Goal: Check status

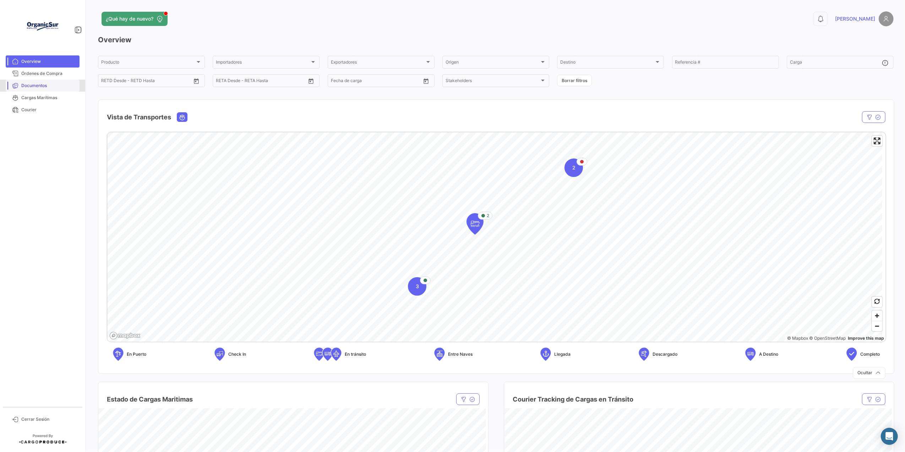
click at [18, 84] on link "Documentos" at bounding box center [43, 86] width 74 height 12
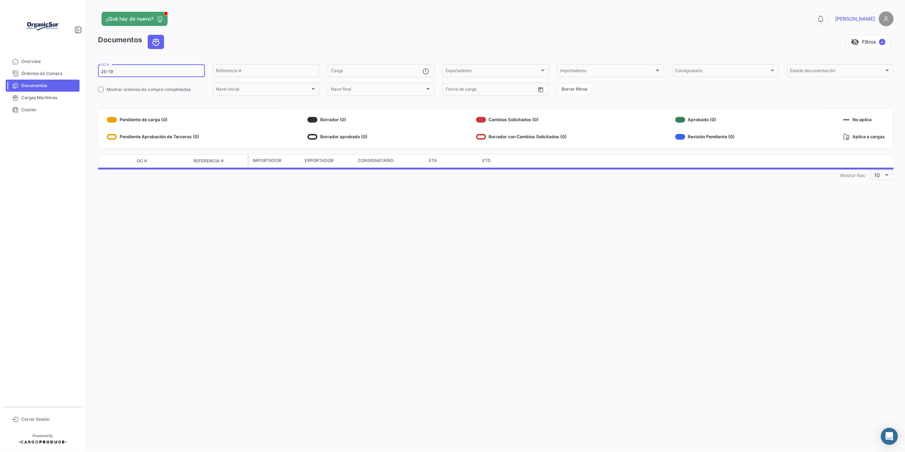
click at [121, 70] on input "25-19" at bounding box center [151, 71] width 100 height 5
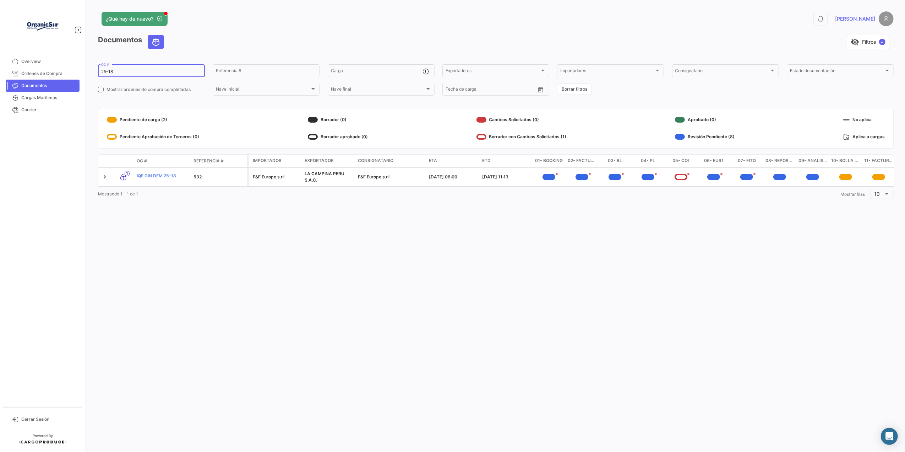
click at [119, 70] on input "25-18" at bounding box center [151, 71] width 100 height 5
type input "25-18"
click at [165, 178] on link "IQF GIN DEM 25-18" at bounding box center [162, 176] width 51 height 6
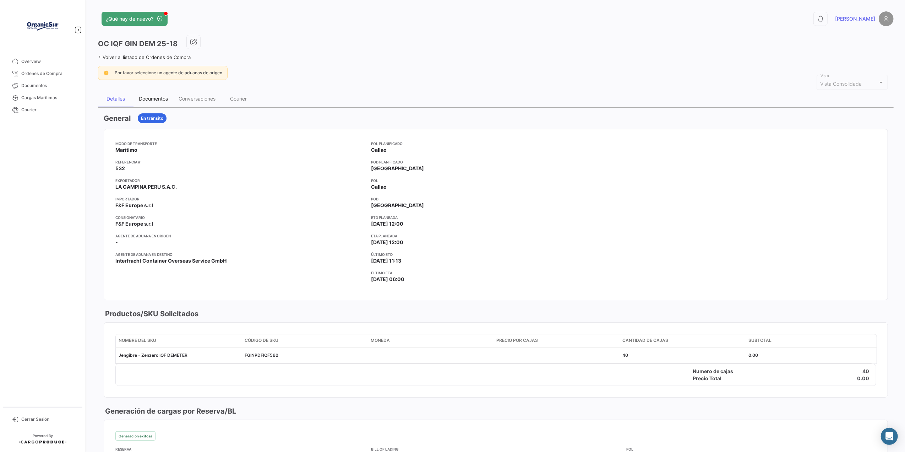
click at [160, 102] on div "Documentos" at bounding box center [153, 99] width 29 height 6
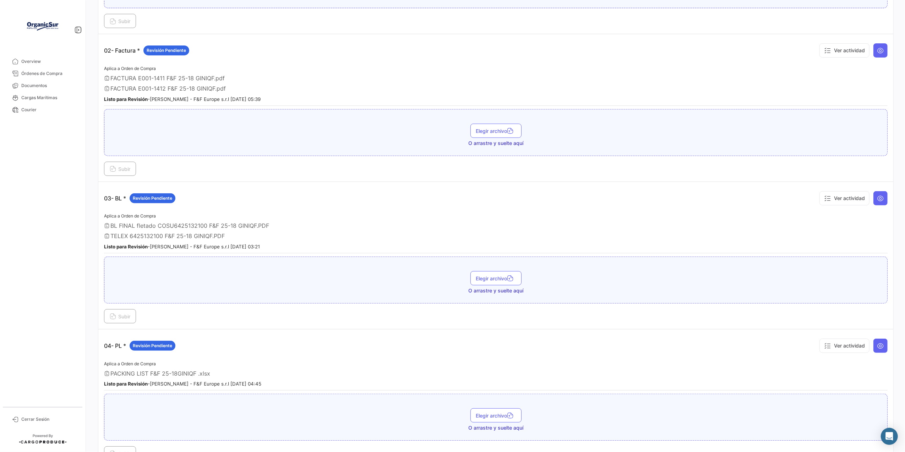
scroll to position [426, 0]
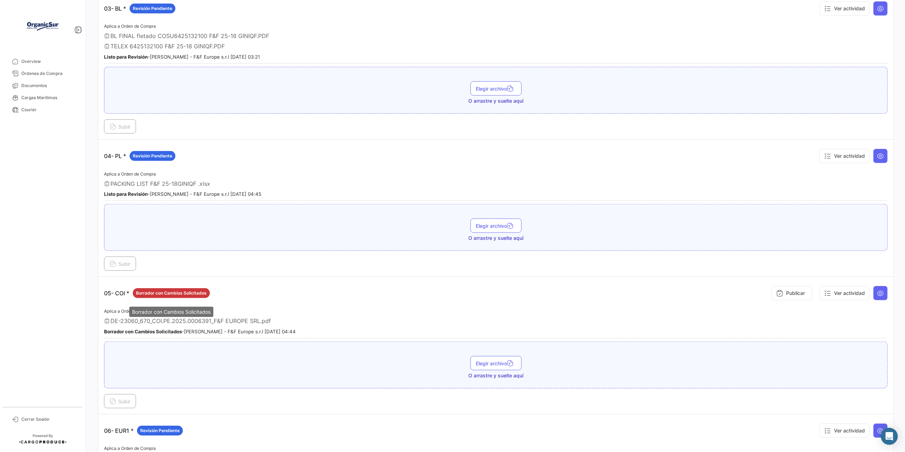
click at [183, 296] on span "Borrador con Cambios Solicitados" at bounding box center [171, 293] width 71 height 6
click at [877, 294] on icon at bounding box center [880, 292] width 7 height 7
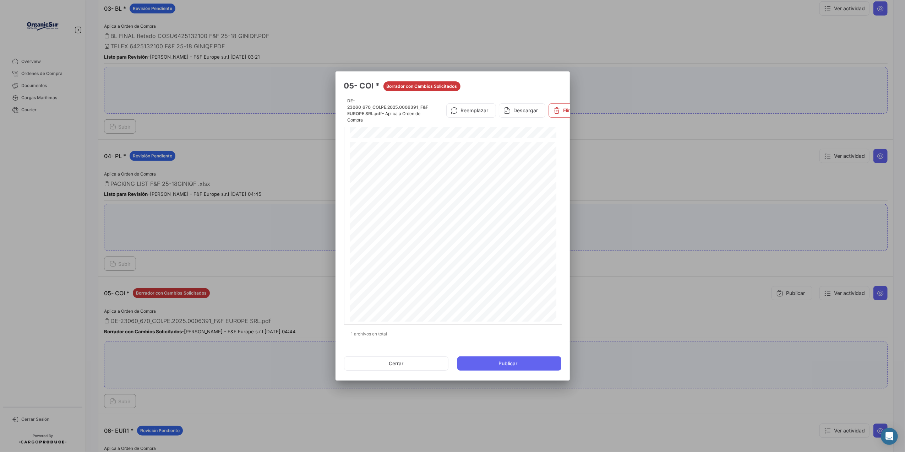
scroll to position [852, 0]
click at [665, 195] on div at bounding box center [452, 226] width 905 height 452
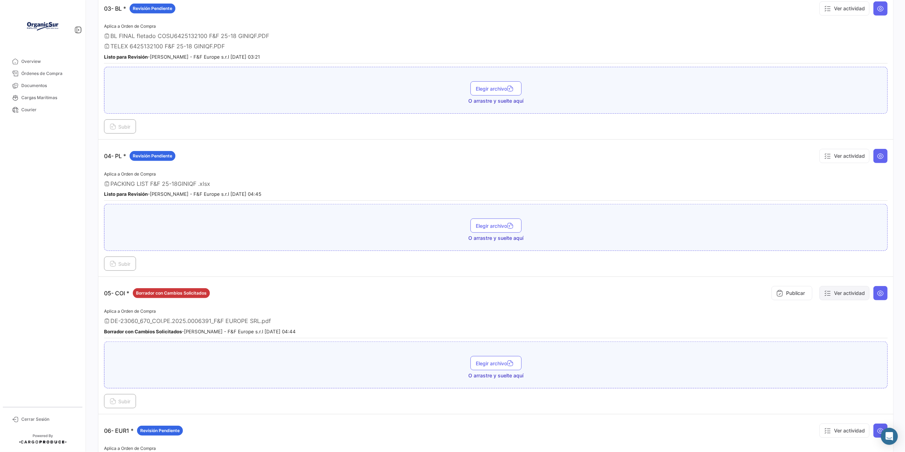
click at [851, 296] on button "Ver actividad" at bounding box center [844, 293] width 50 height 14
